Goal: Information Seeking & Learning: Learn about a topic

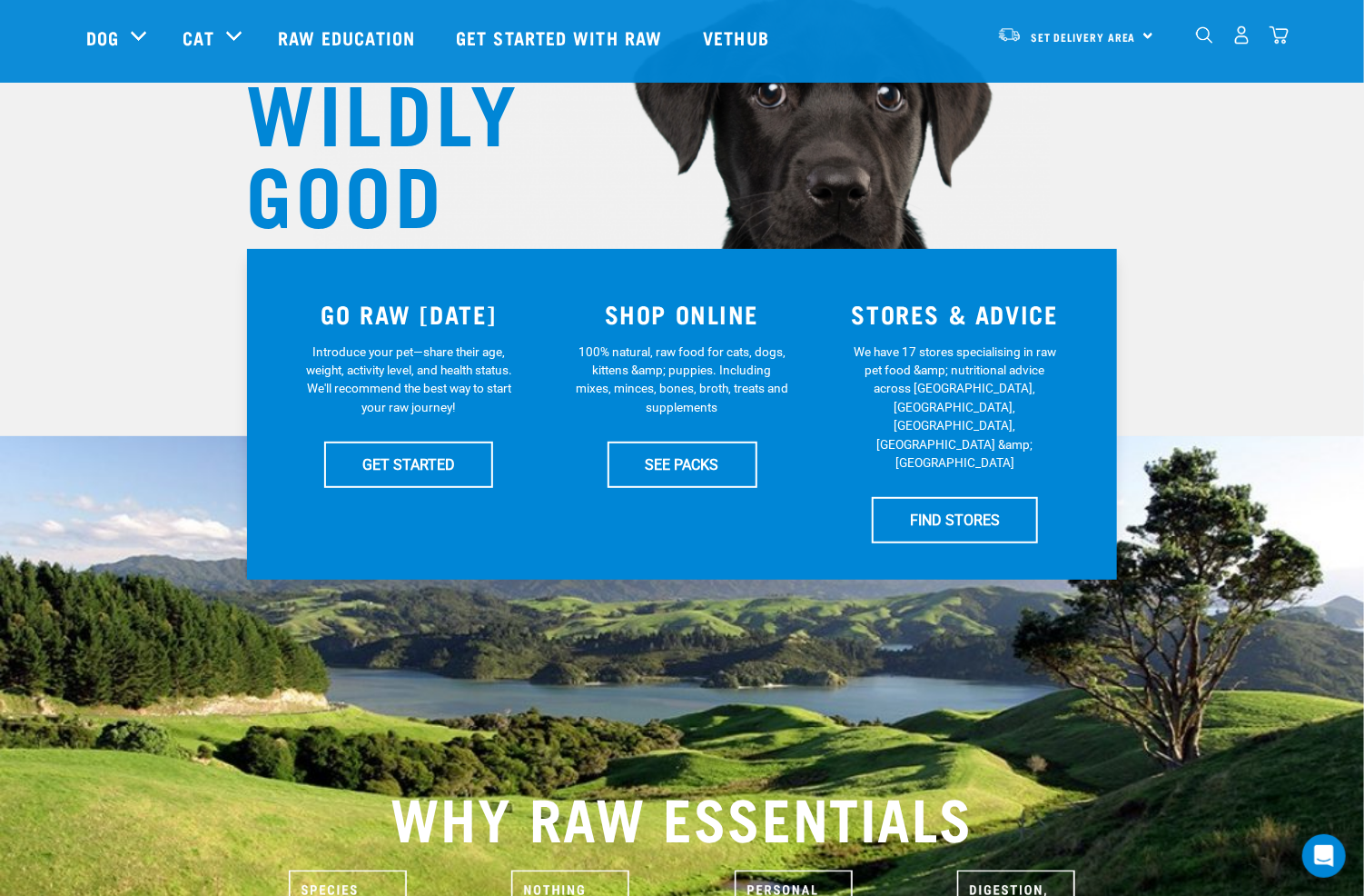
scroll to position [363, 0]
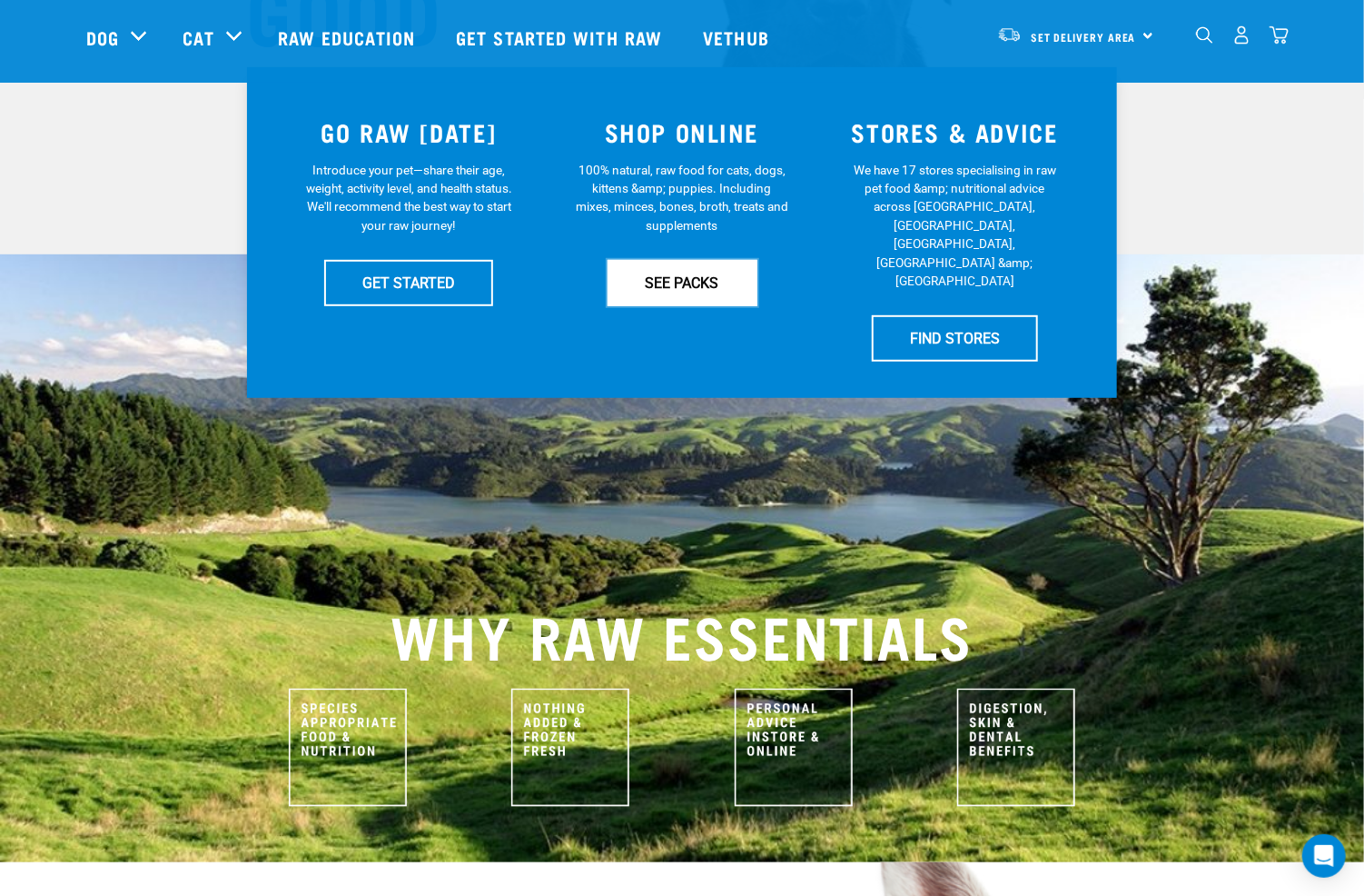
click at [708, 266] on link "SEE PACKS" at bounding box center [682, 282] width 149 height 45
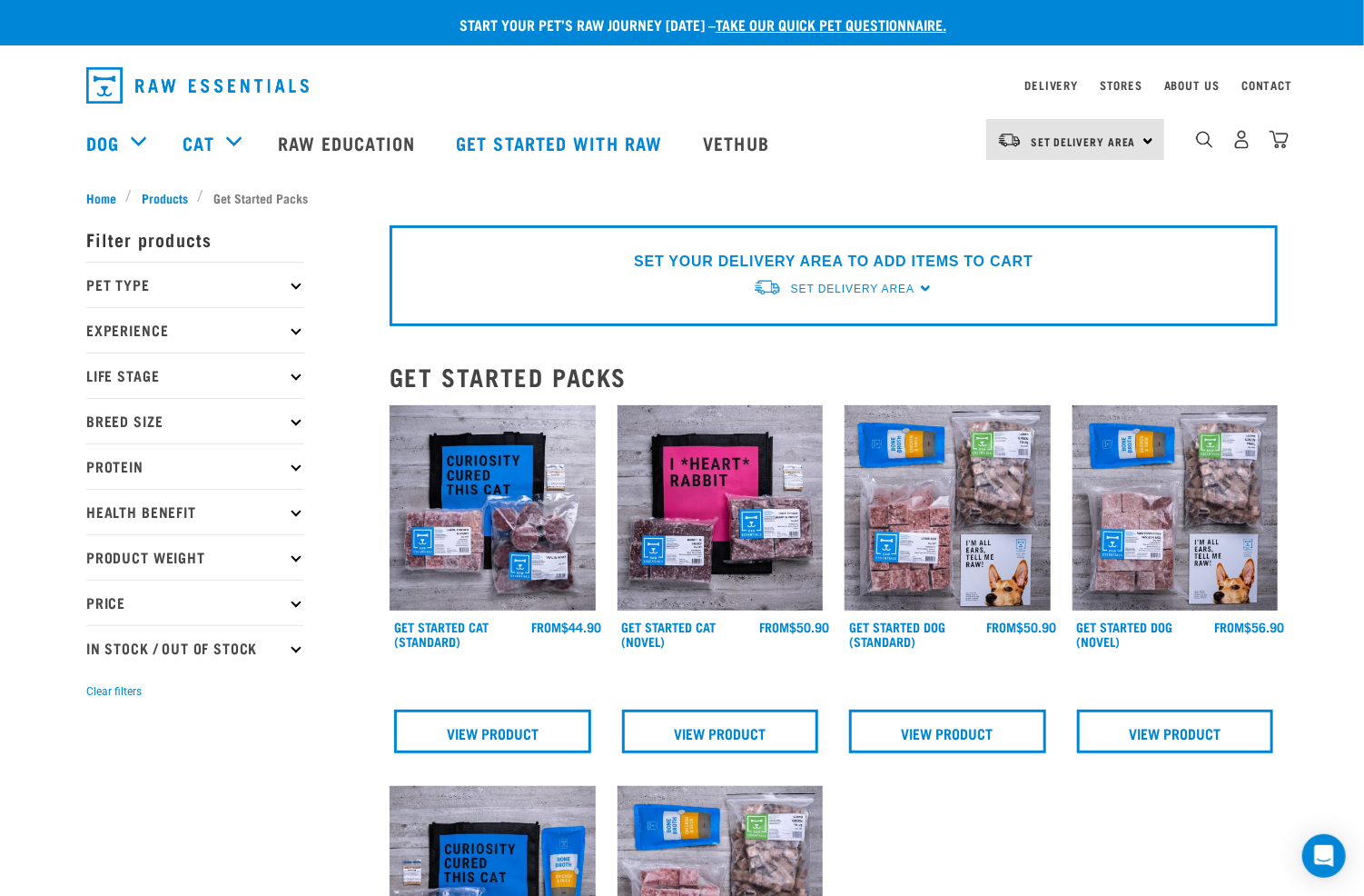
click at [186, 636] on p "In Stock / Out Of Stock" at bounding box center [194, 648] width 218 height 45
click at [144, 601] on p "Price" at bounding box center [194, 602] width 218 height 45
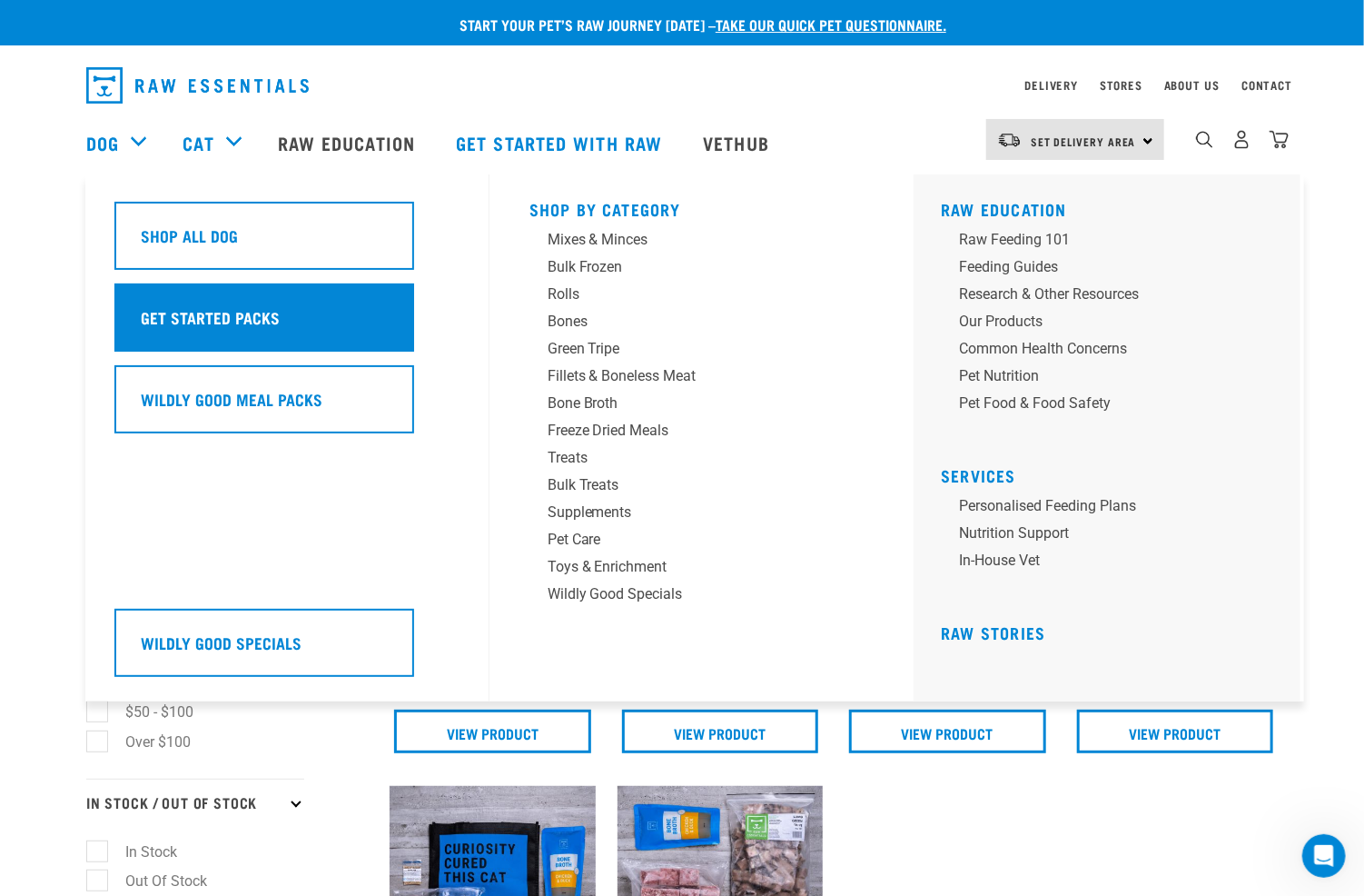
click at [186, 312] on h5 "Get Started Packs" at bounding box center [210, 317] width 139 height 23
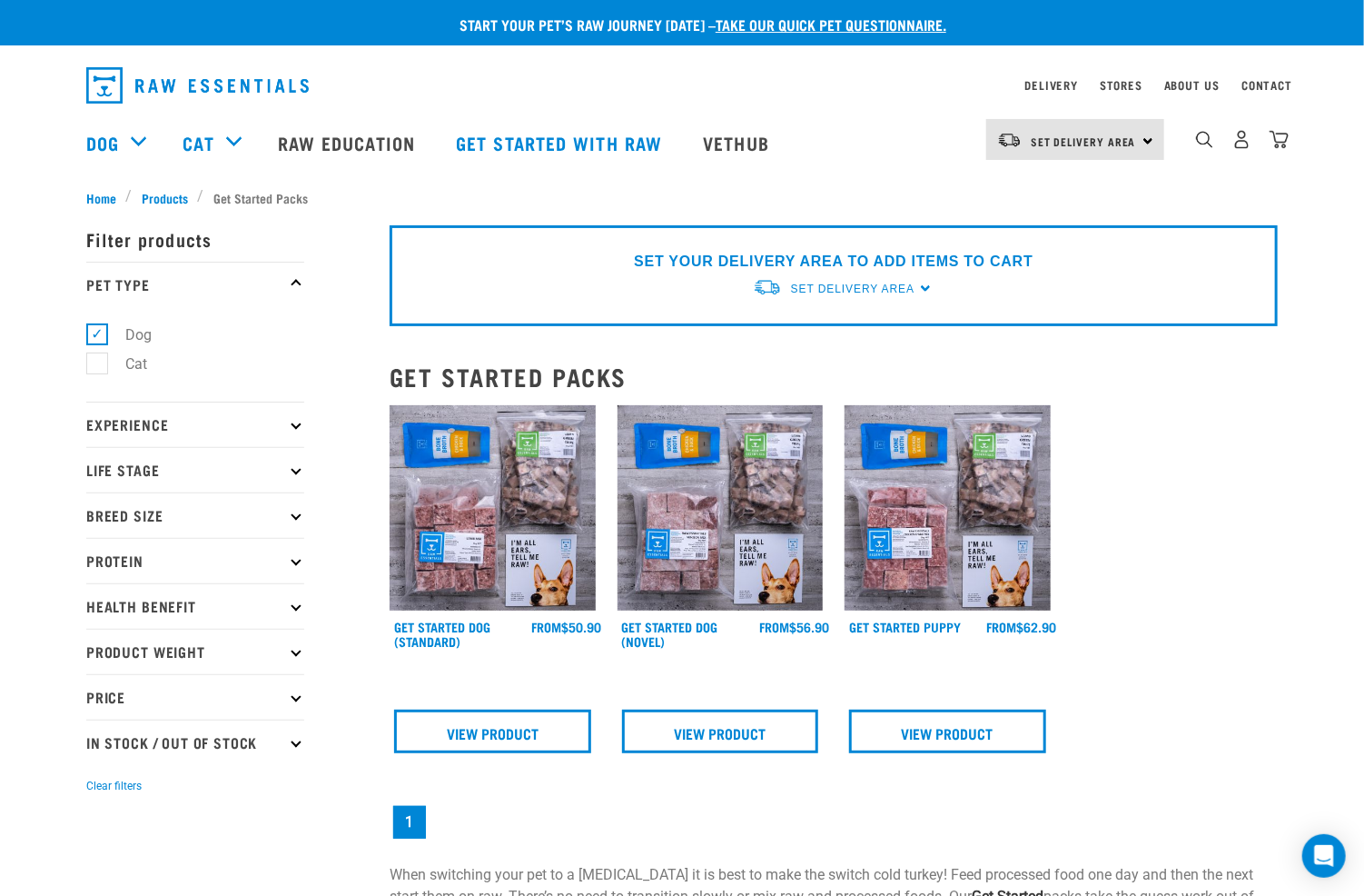
click at [234, 466] on p "Life Stage" at bounding box center [194, 469] width 218 height 45
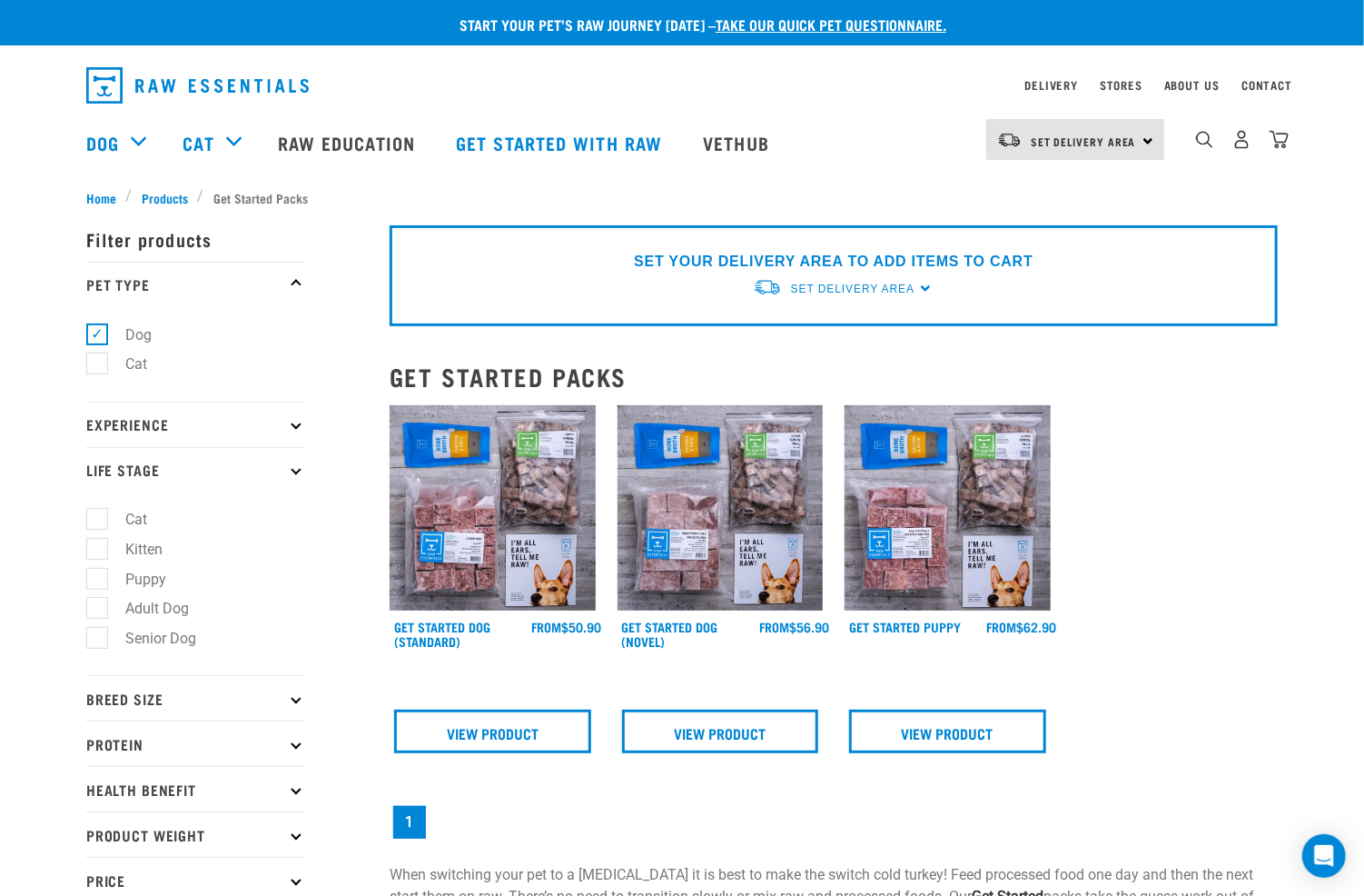
click at [245, 420] on p "Experience" at bounding box center [194, 424] width 218 height 45
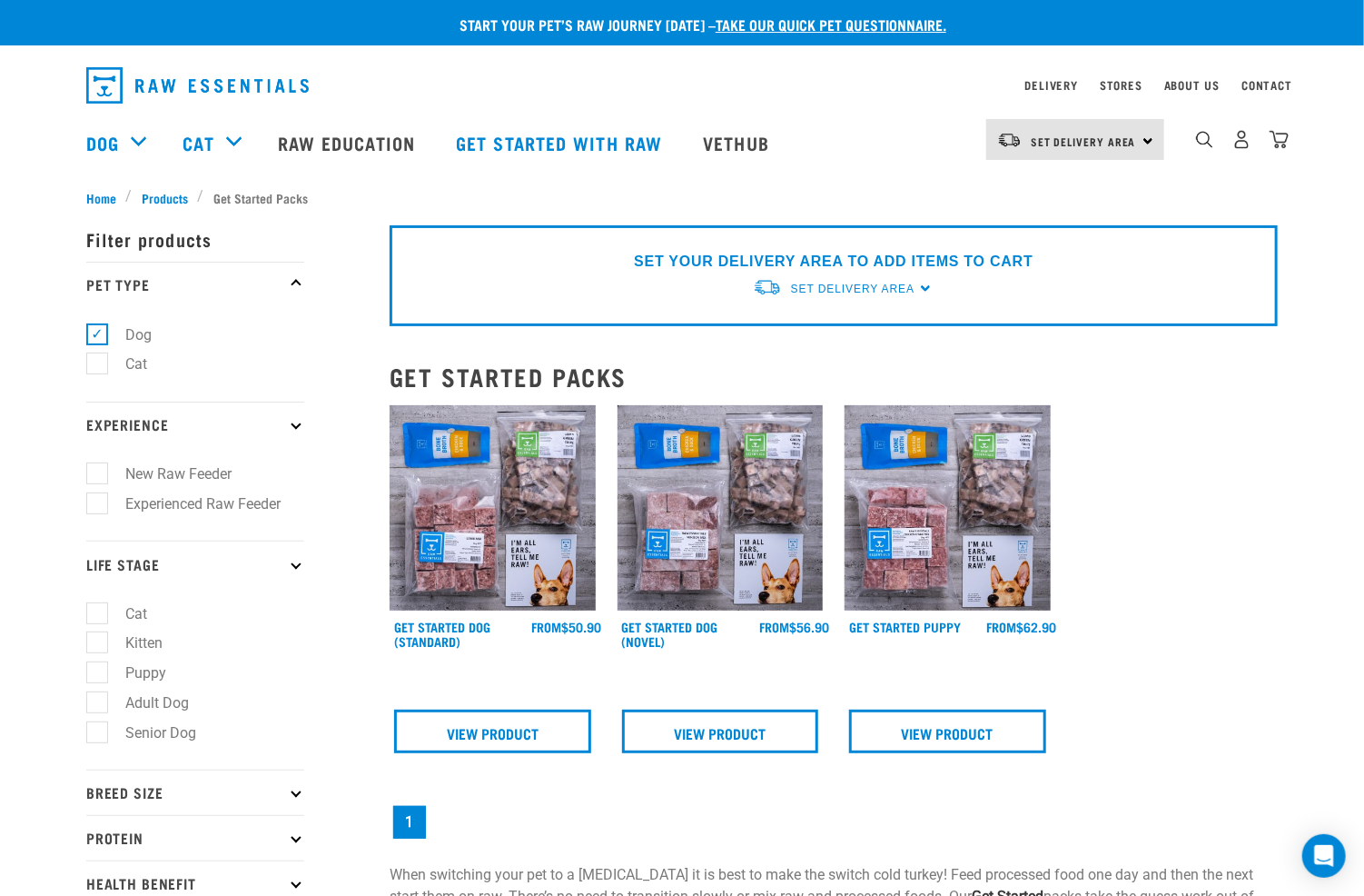
scroll to position [182, 0]
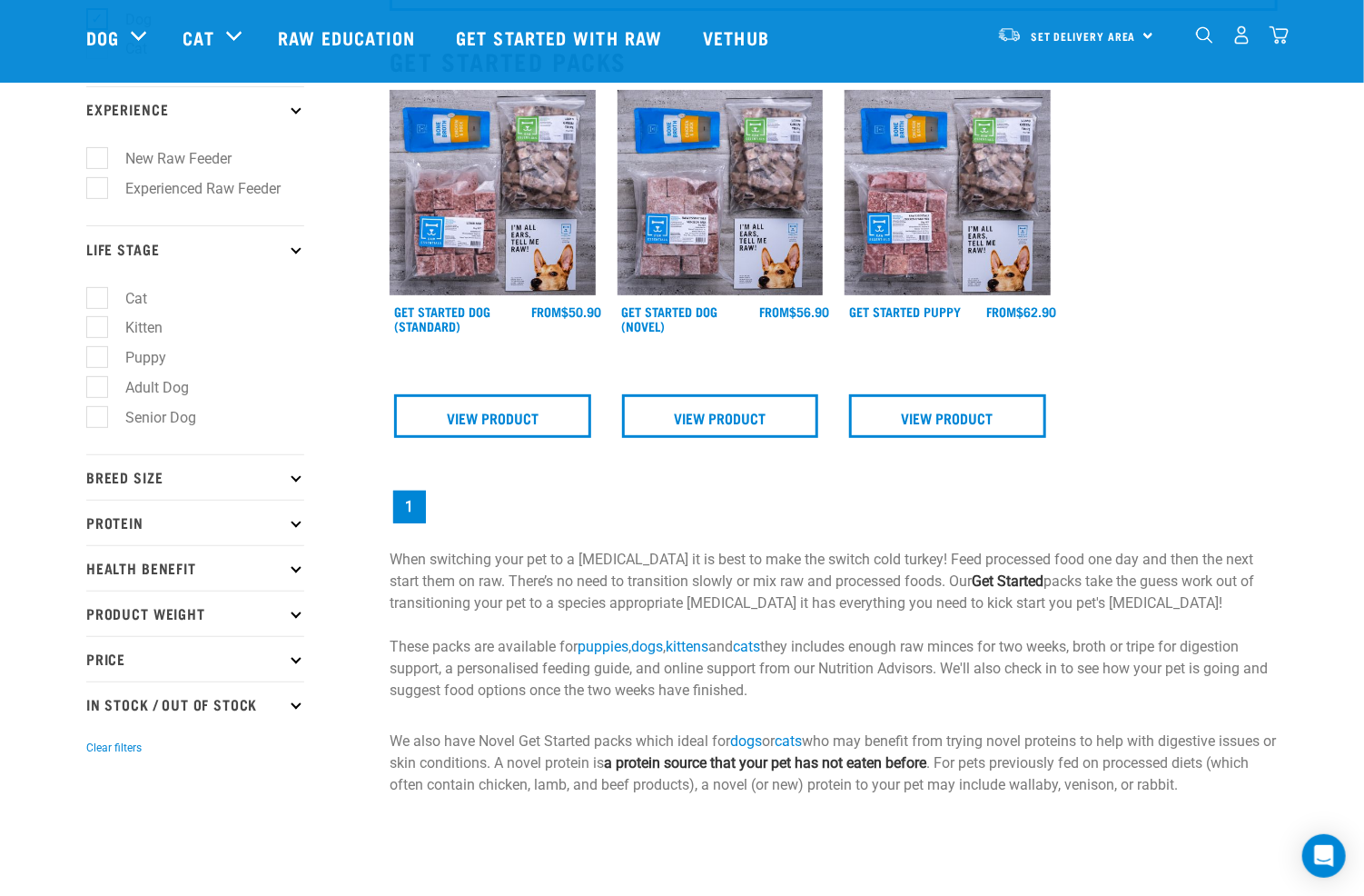
click at [181, 156] on label "New Raw Feeder" at bounding box center [168, 158] width 143 height 22
click at [98, 156] on input "New Raw Feeder" at bounding box center [92, 155] width 12 height 12
checkbox input "true"
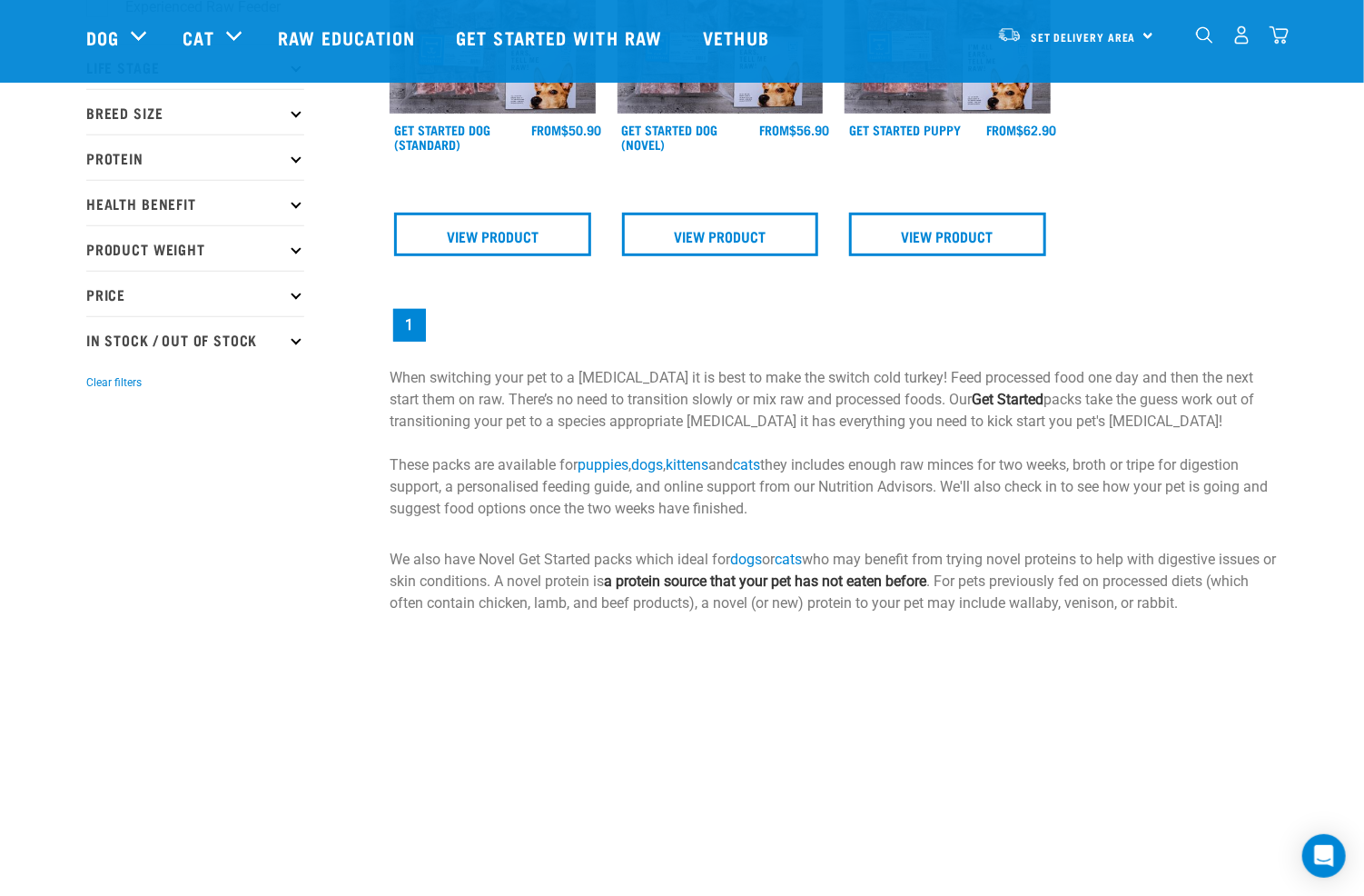
scroll to position [182, 0]
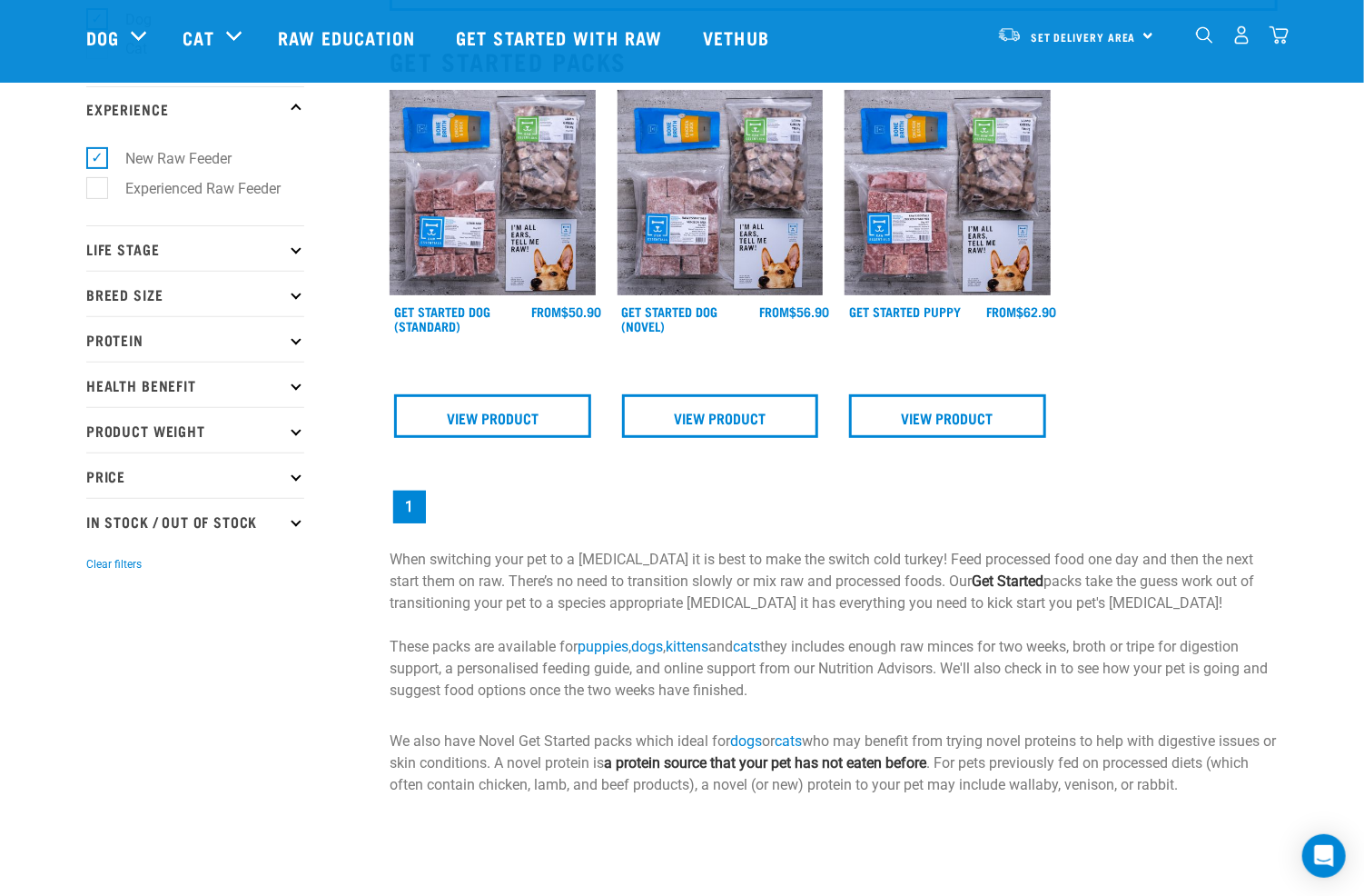
click at [244, 332] on p "Protein" at bounding box center [194, 339] width 218 height 45
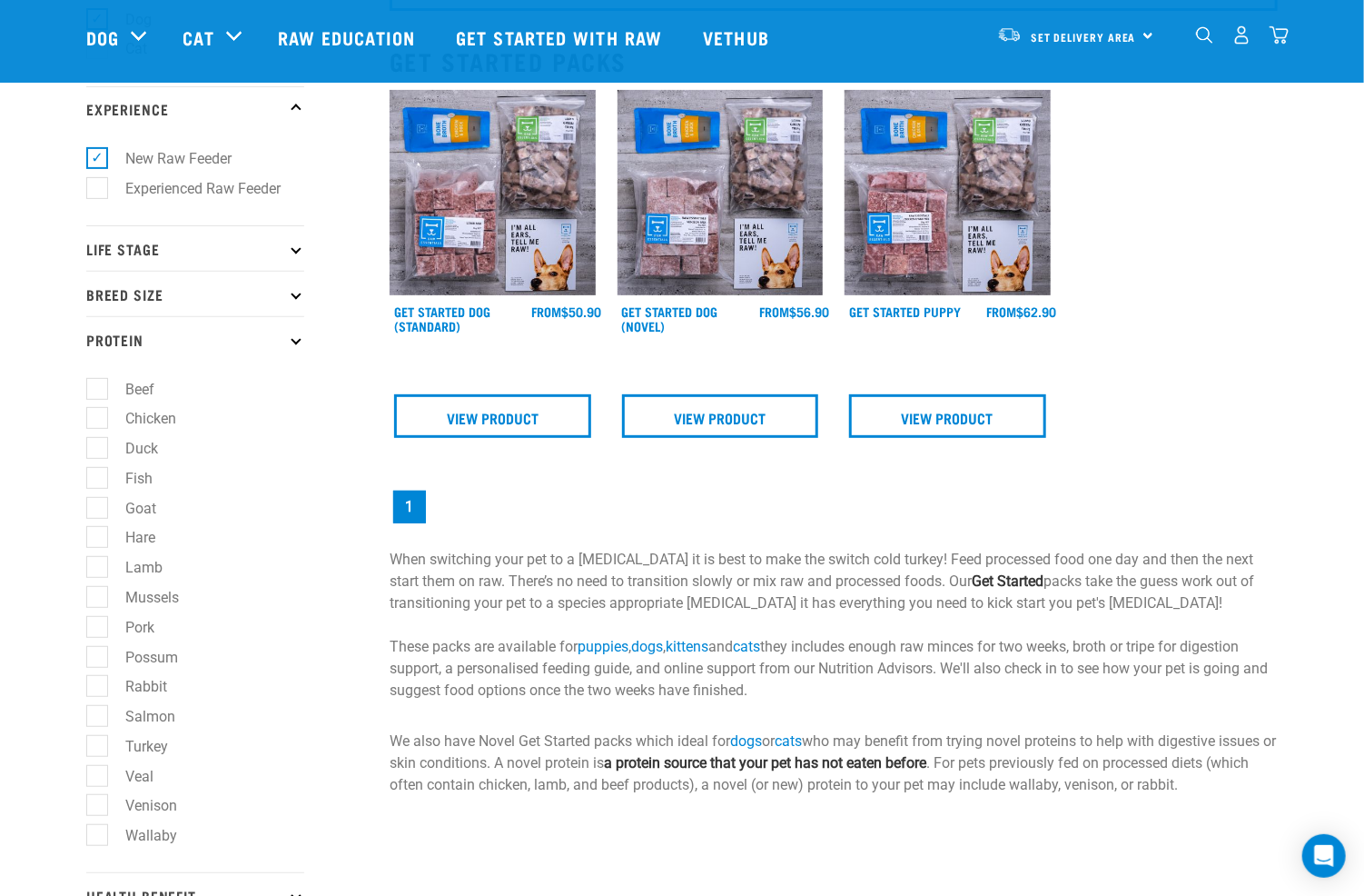
click at [249, 310] on p "Breed Size" at bounding box center [194, 293] width 218 height 45
click at [134, 346] on label "Small Dogs" at bounding box center [151, 343] width 110 height 22
click at [98, 346] on input "Small Dogs" at bounding box center [92, 340] width 12 height 12
checkbox input "true"
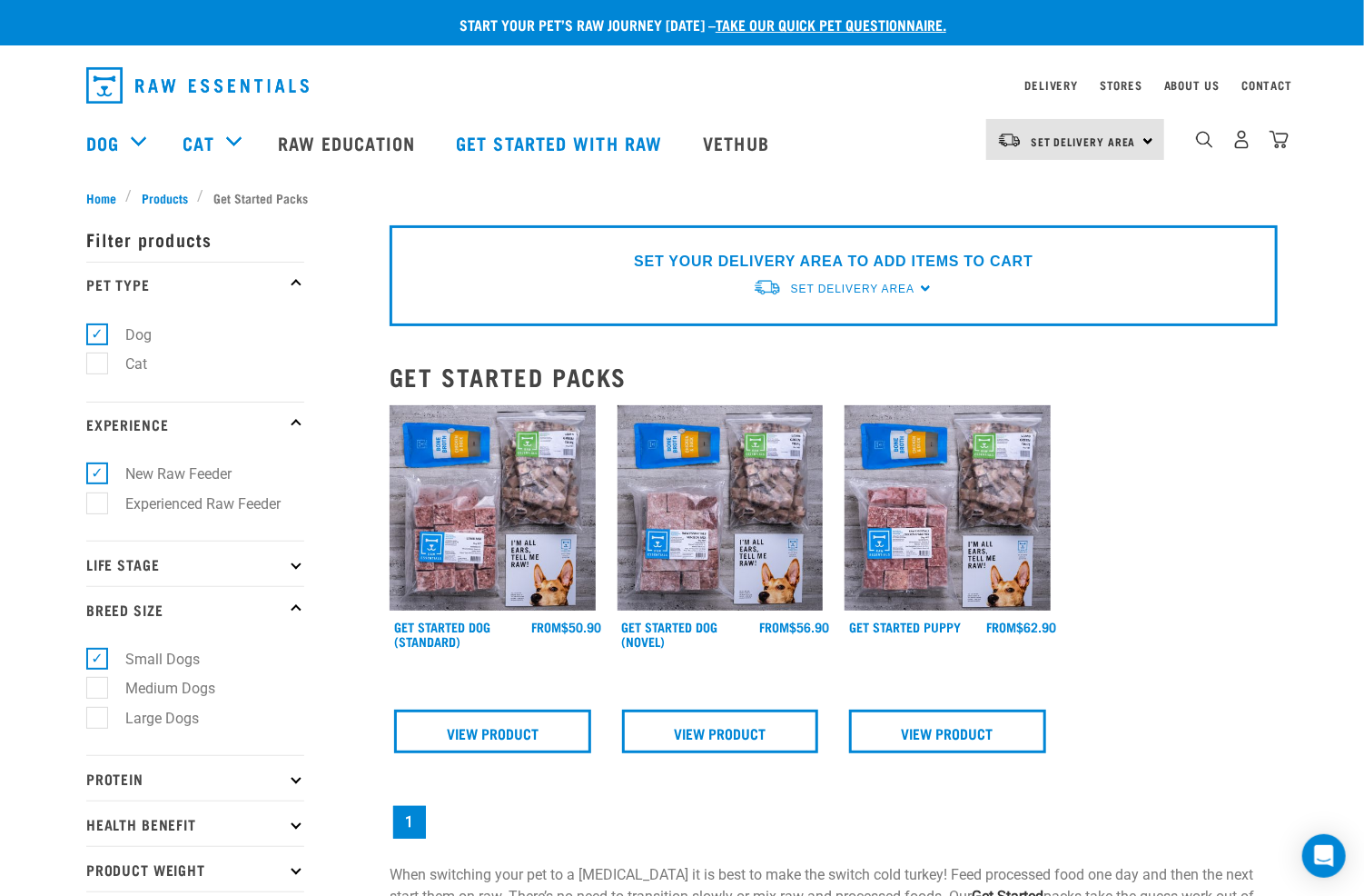
click at [274, 569] on p "Life Stage" at bounding box center [194, 563] width 218 height 45
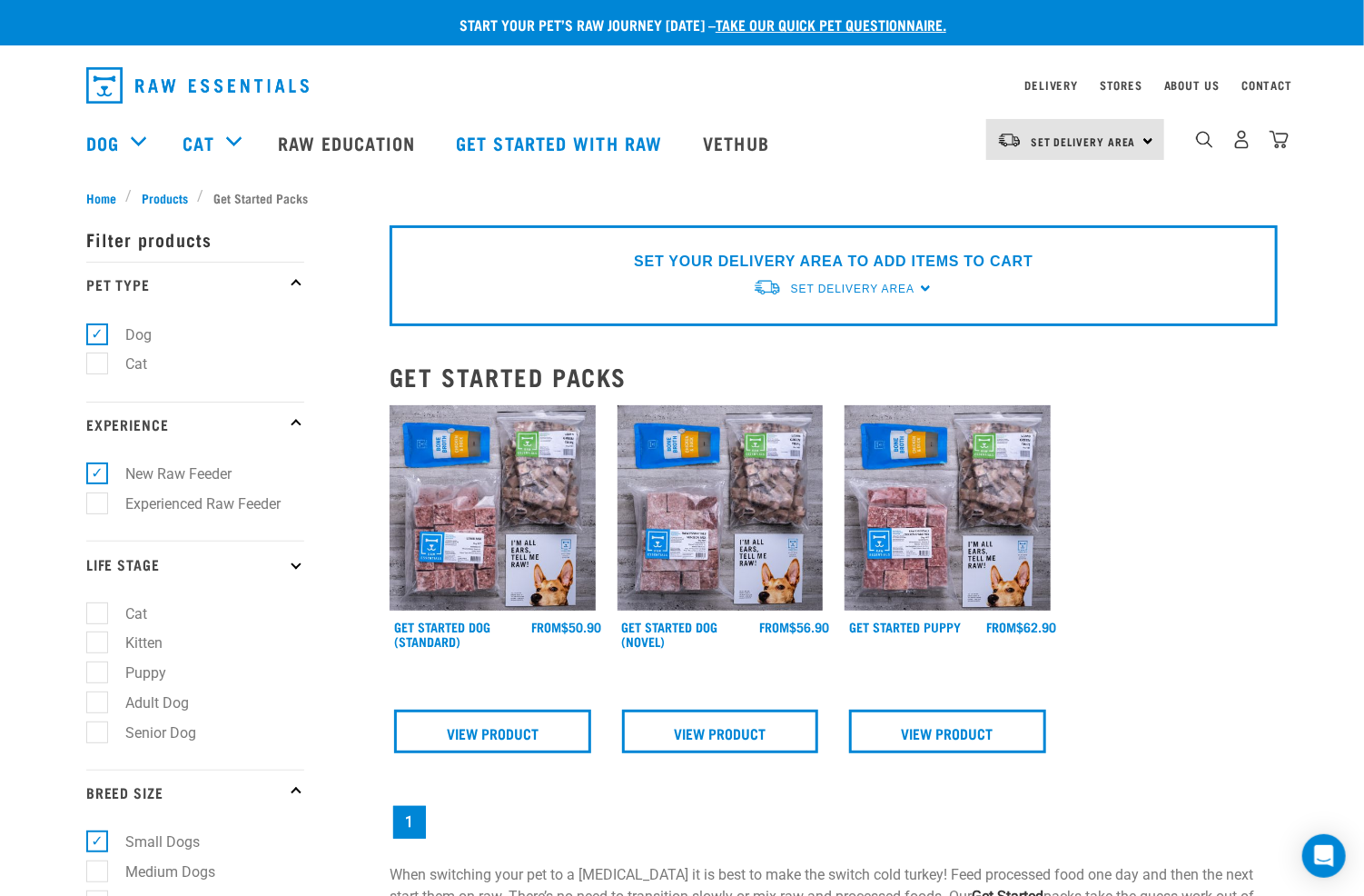
click at [160, 713] on label "Adult Dog" at bounding box center [147, 703] width 100 height 22
click at [98, 704] on input "Adult Dog" at bounding box center [92, 699] width 12 height 12
checkbox input "true"
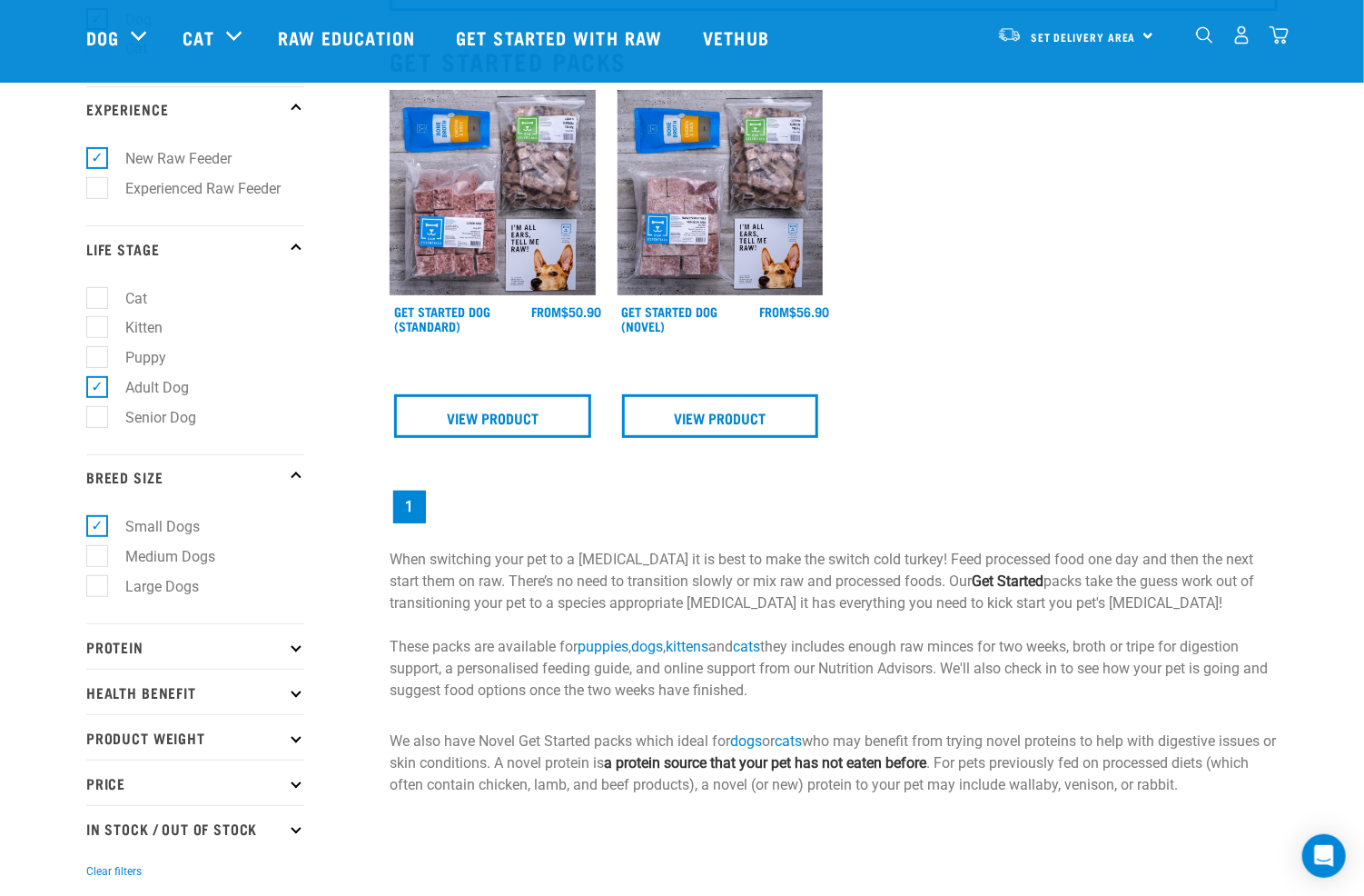
scroll to position [91, 0]
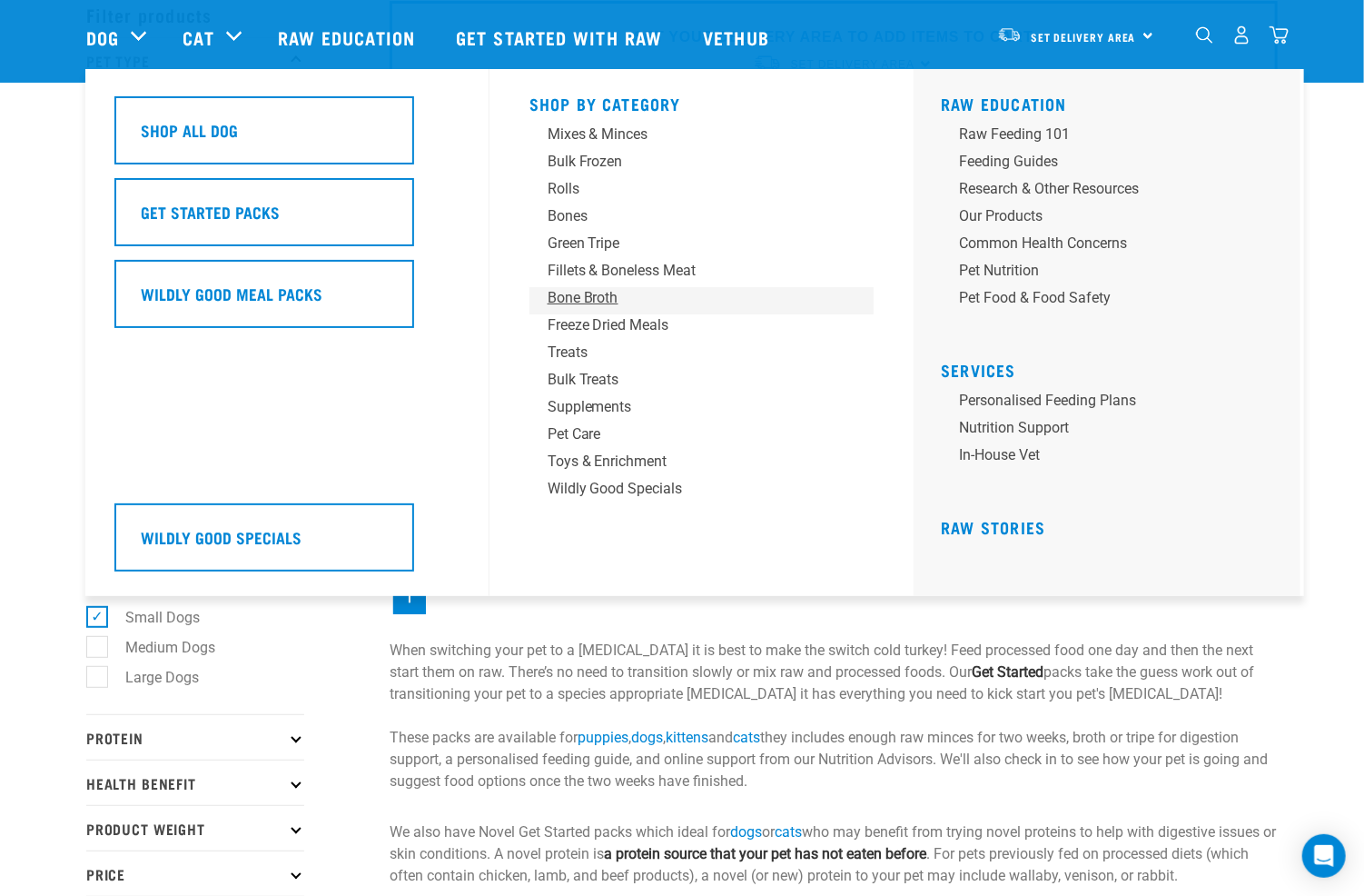
click at [599, 294] on div "Bone Broth" at bounding box center [690, 298] width 283 height 21
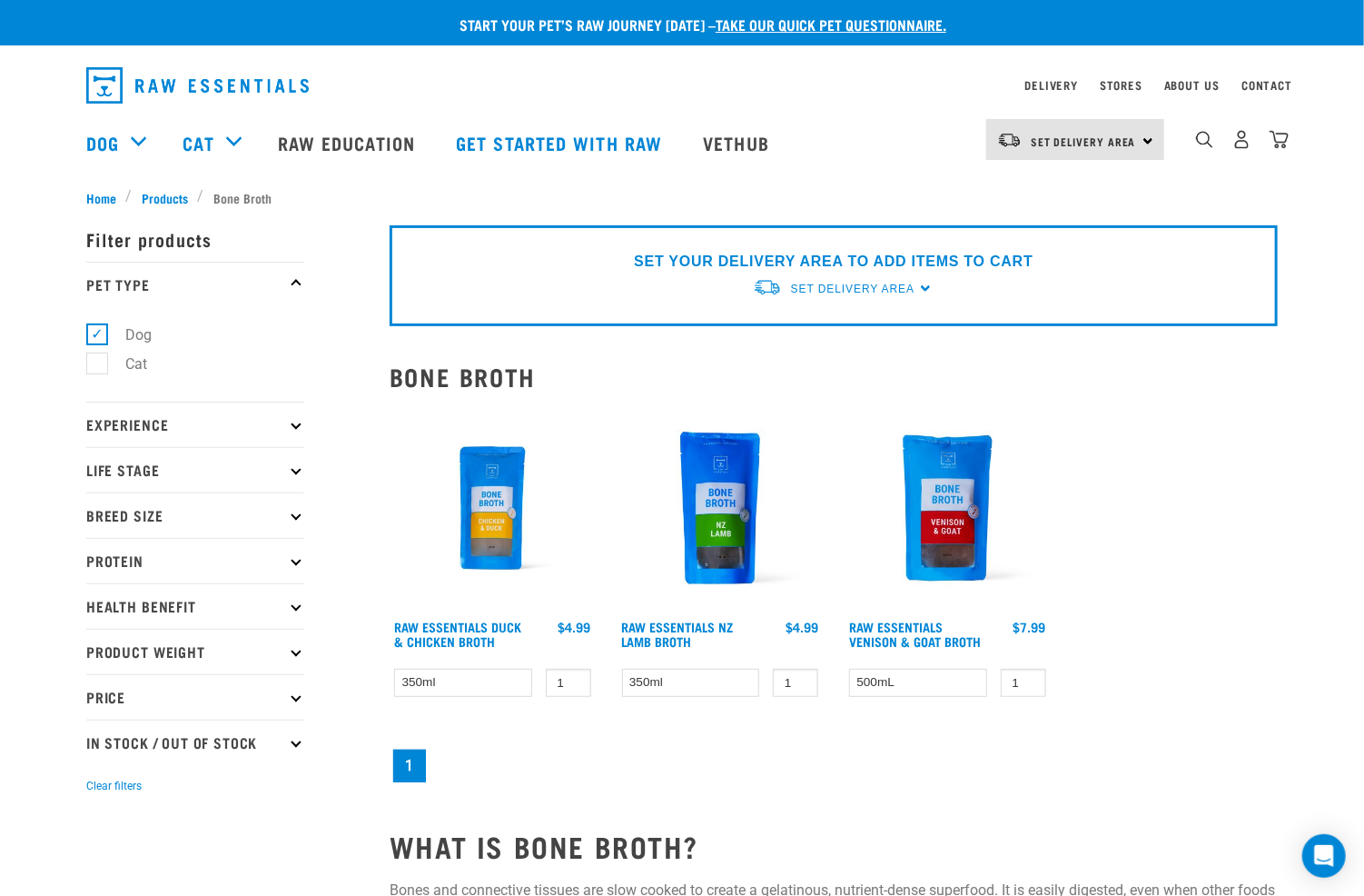
click at [485, 526] on img at bounding box center [492, 508] width 206 height 206
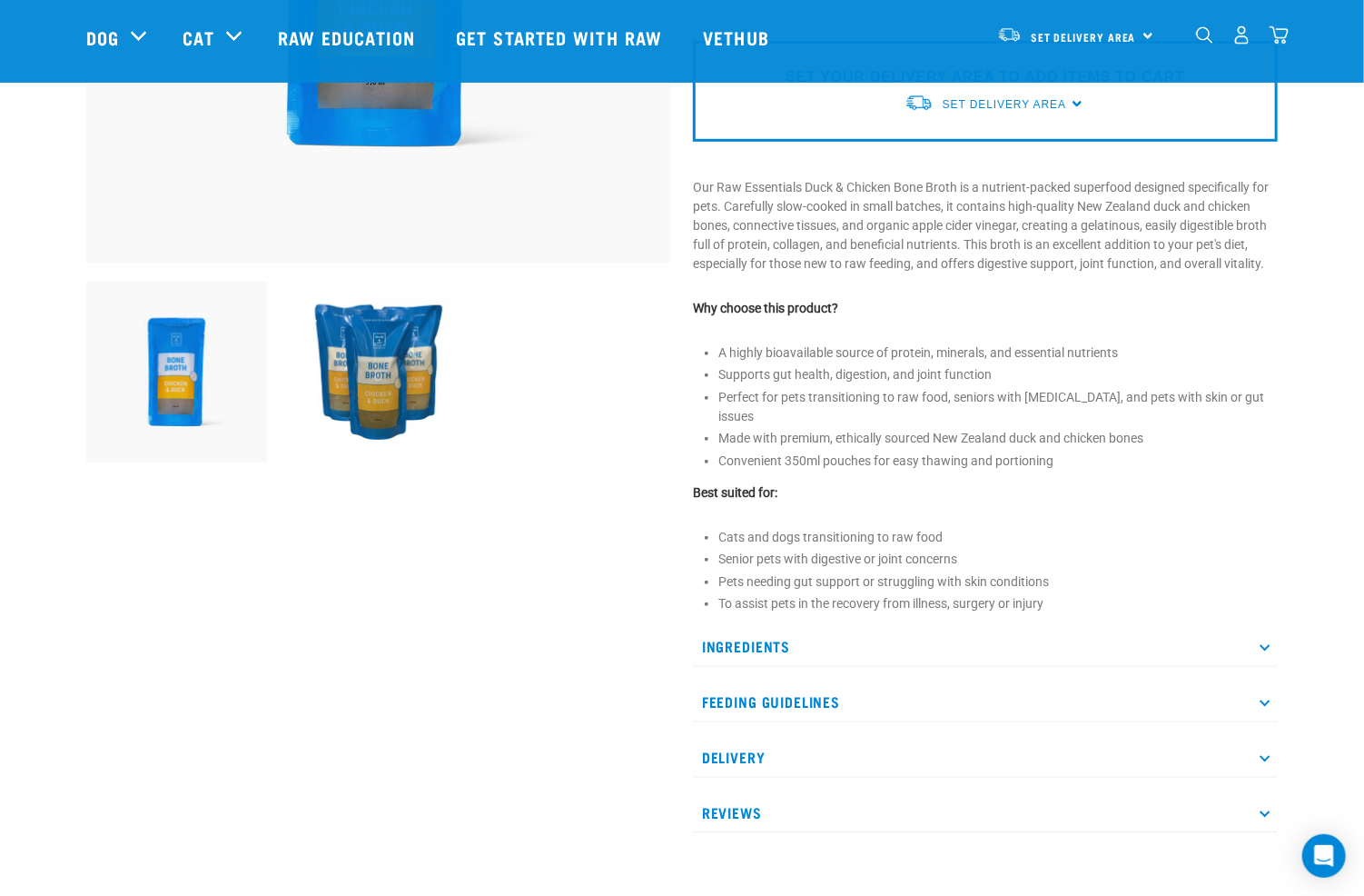
scroll to position [545, 0]
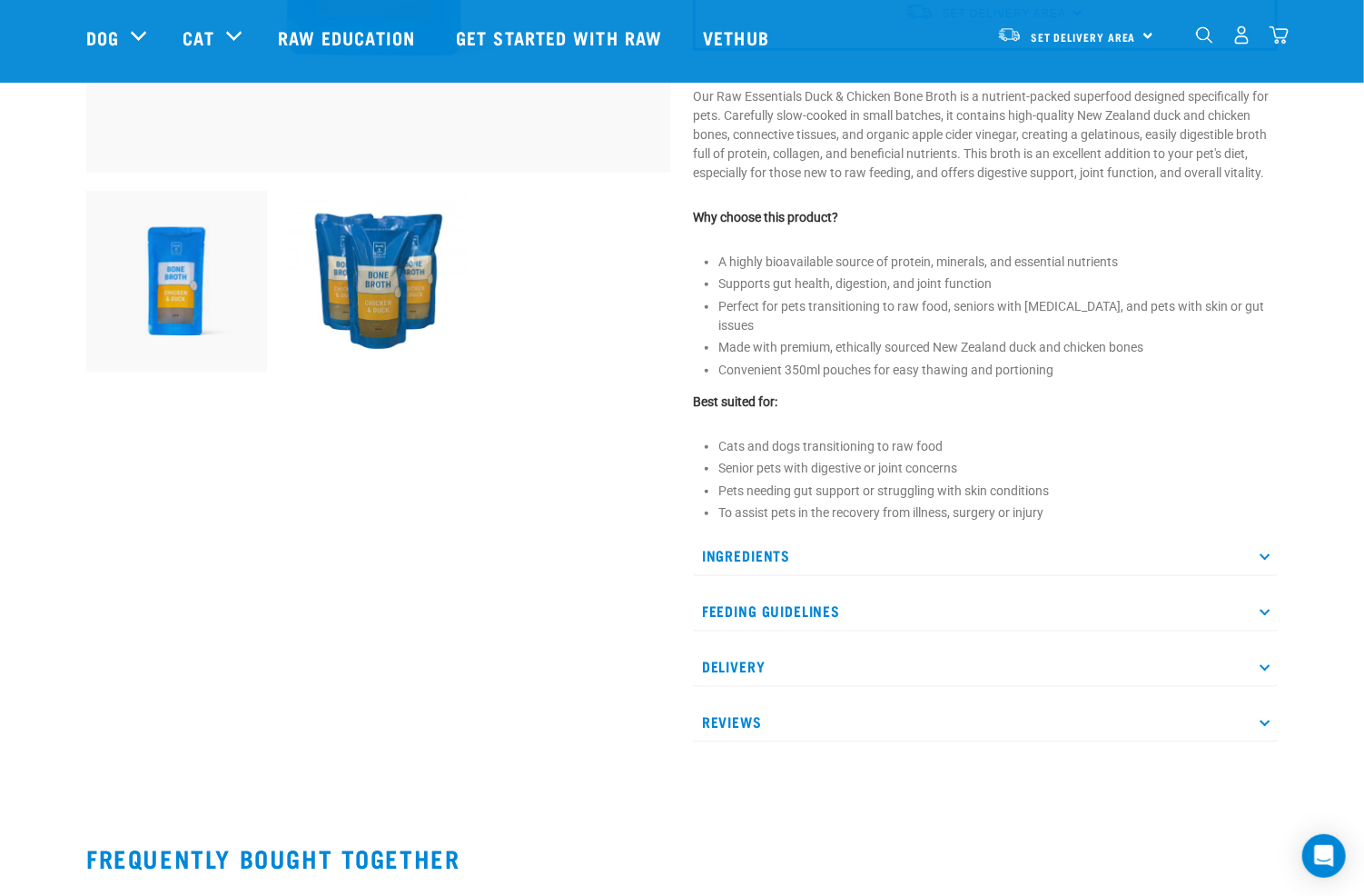
click at [1061, 590] on p "Feeding Guidelines" at bounding box center [985, 611] width 585 height 41
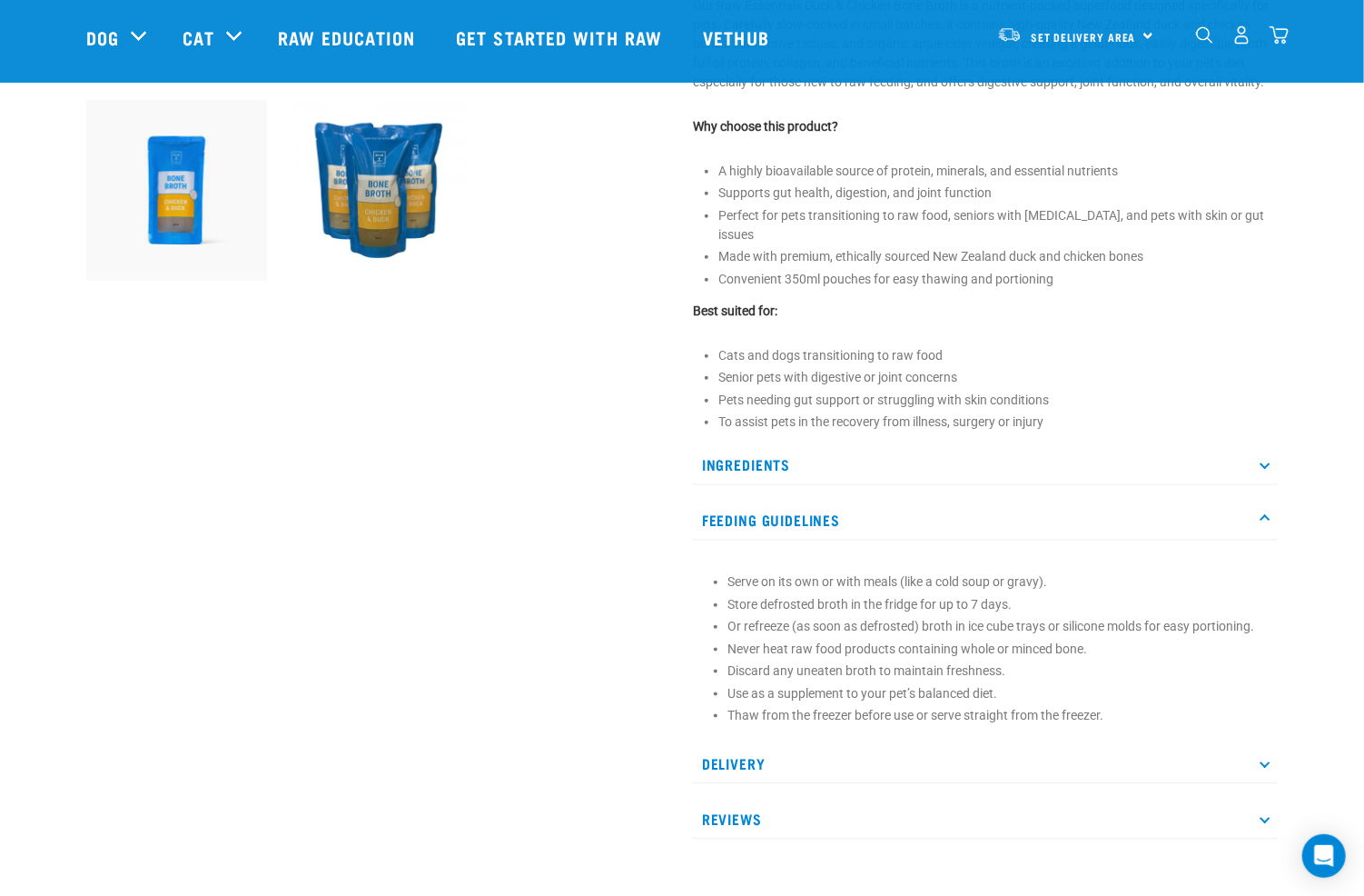
scroll to position [727, 0]
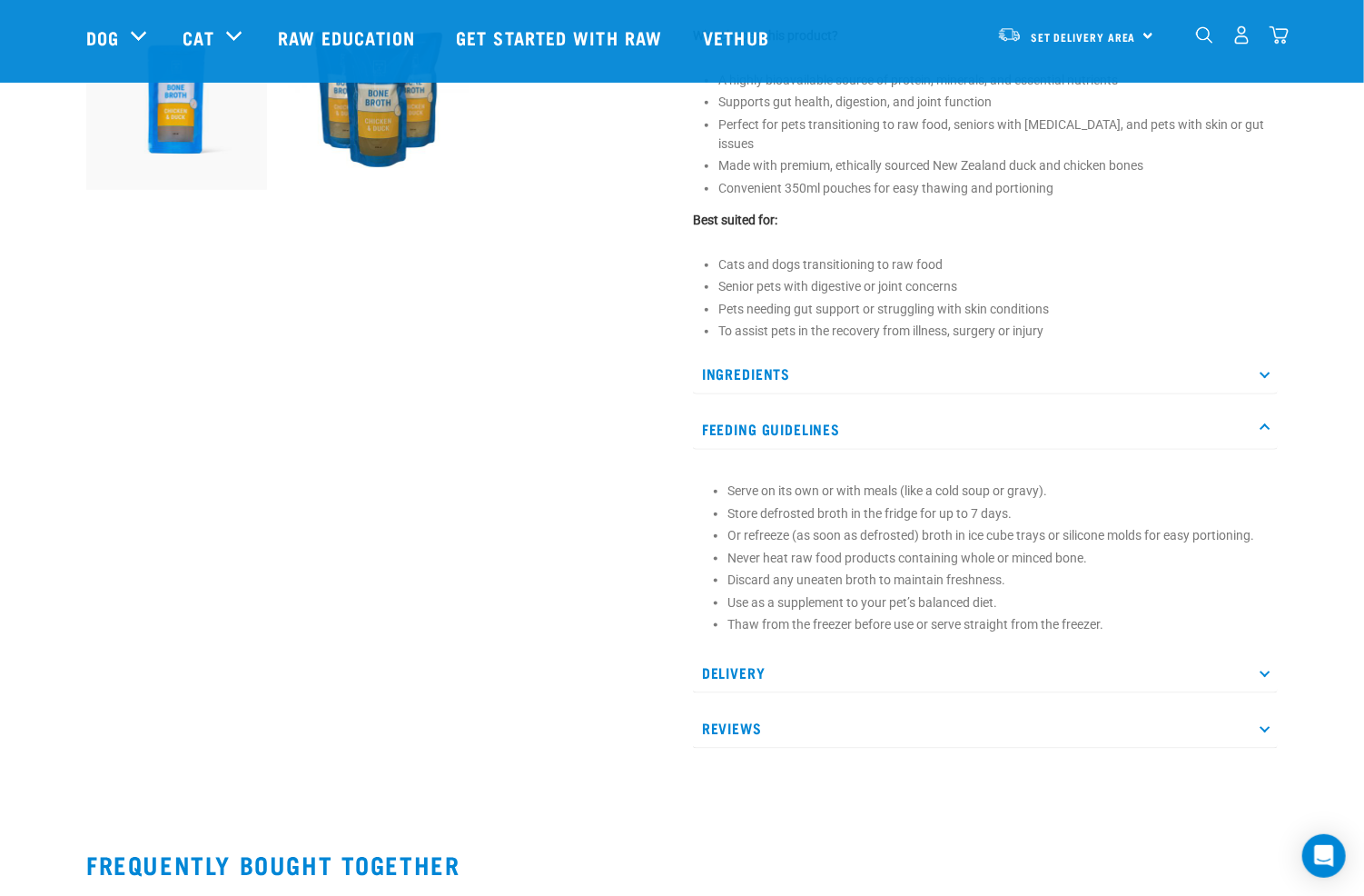
click at [1259, 668] on p "Delivery" at bounding box center [985, 673] width 585 height 41
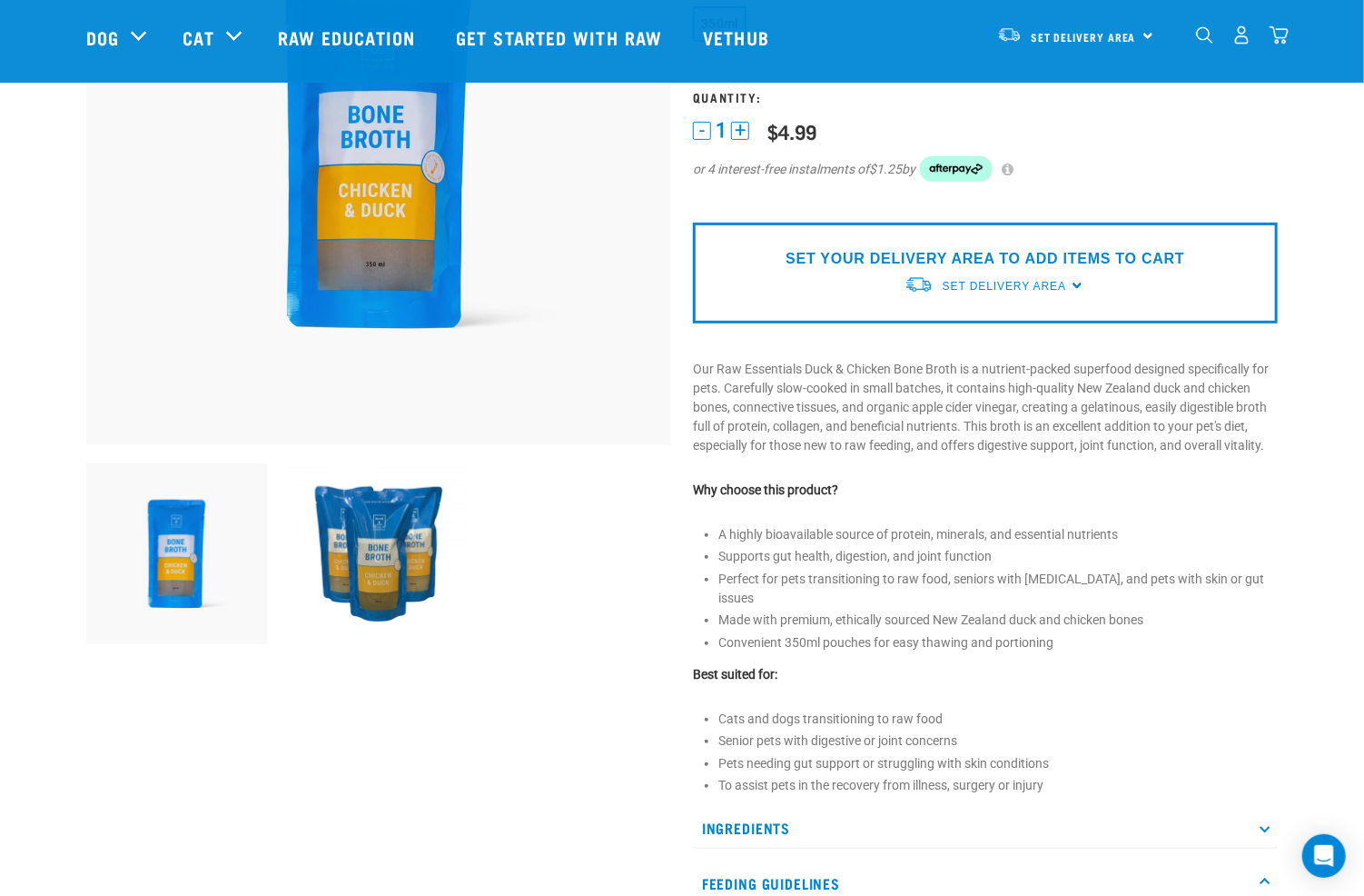
scroll to position [0, 0]
